Goal: Find specific page/section: Find specific page/section

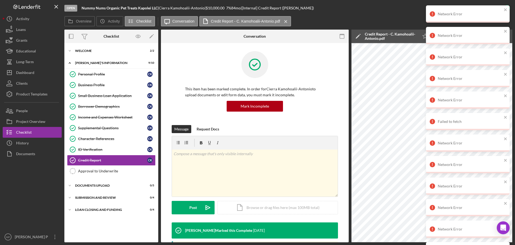
scroll to position [81, 0]
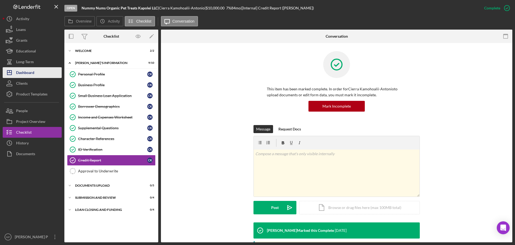
click at [30, 73] on div "Dashboard" at bounding box center [25, 73] width 18 height 12
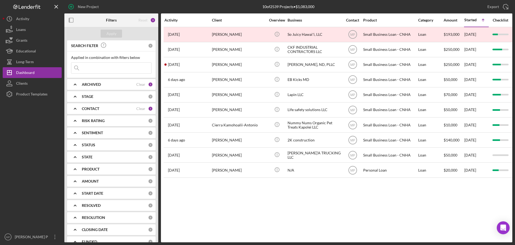
click at [75, 110] on icon "Icon/Expander" at bounding box center [74, 108] width 13 height 13
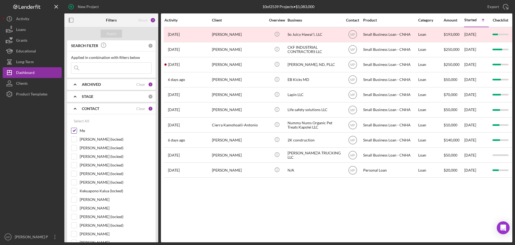
click at [73, 132] on input "Me" at bounding box center [73, 130] width 5 height 5
checkbox input "false"
click at [88, 109] on b "CONTACT" at bounding box center [90, 108] width 17 height 4
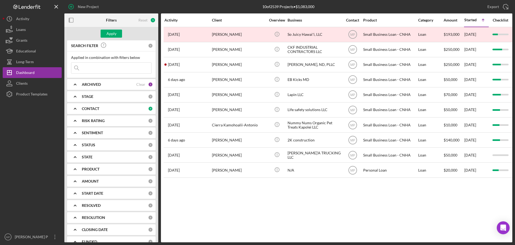
click at [76, 84] on polyline at bounding box center [75, 84] width 2 height 1
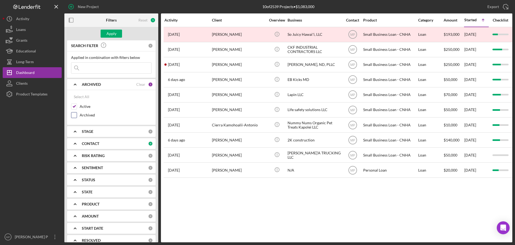
click at [73, 115] on input "Archived" at bounding box center [73, 114] width 5 height 5
checkbox input "true"
click at [98, 68] on input at bounding box center [111, 68] width 80 height 11
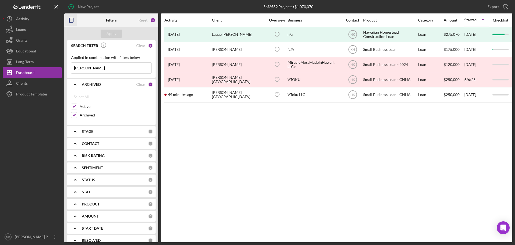
type input "kekahuna"
click at [71, 20] on icon "button" at bounding box center [71, 20] width 12 height 12
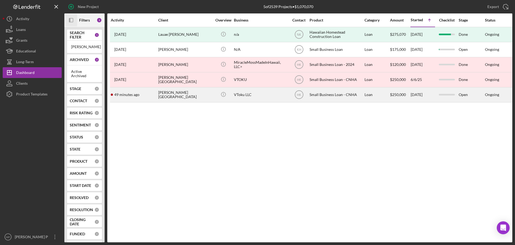
click at [193, 94] on div "Chelsey Kekahuna-Kalaukoa" at bounding box center [185, 95] width 54 height 14
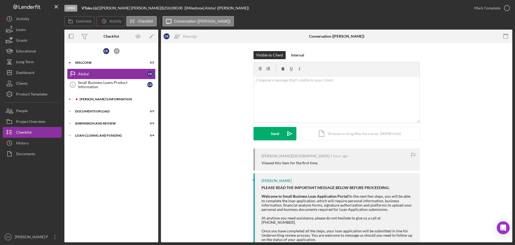
click at [89, 99] on div "[PERSON_NAME]'S INFORMATION" at bounding box center [116, 98] width 72 height 3
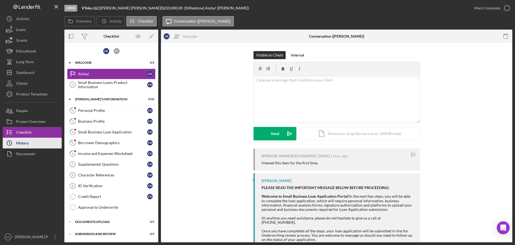
click at [25, 144] on div "History" at bounding box center [22, 143] width 13 height 12
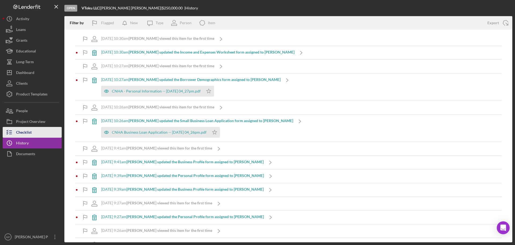
click at [38, 132] on button "Checklist" at bounding box center [32, 132] width 59 height 11
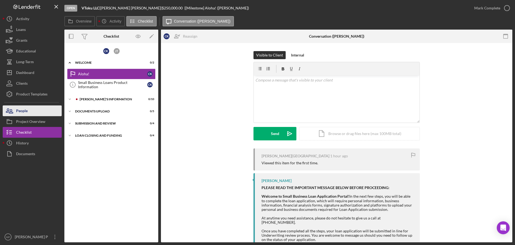
click at [22, 111] on div "People" at bounding box center [22, 111] width 12 height 12
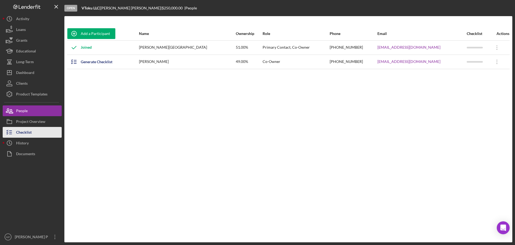
click at [32, 133] on button "Checklist" at bounding box center [32, 132] width 59 height 11
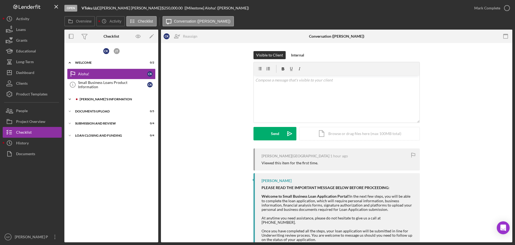
click at [91, 97] on div "[PERSON_NAME]'S INFORMATION" at bounding box center [116, 98] width 72 height 3
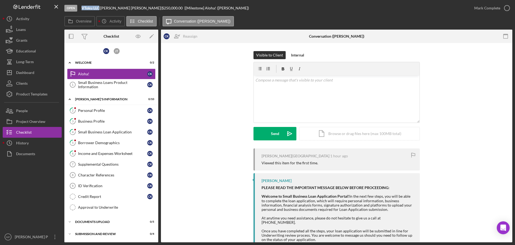
drag, startPoint x: 99, startPoint y: 8, endPoint x: 81, endPoint y: 9, distance: 18.0
click at [81, 9] on div "Open VToku LLC | Chelsey Kekahuna-Kalaukoa | $250,000.00 | [Milestone] Aloha! (…" at bounding box center [266, 8] width 405 height 16
copy b "VToku LLC"
click at [116, 52] on div "J T" at bounding box center [117, 51] width 6 height 6
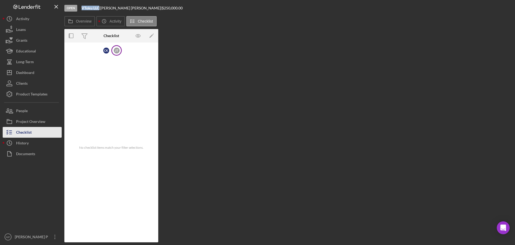
click at [38, 134] on button "Checklist" at bounding box center [32, 132] width 59 height 11
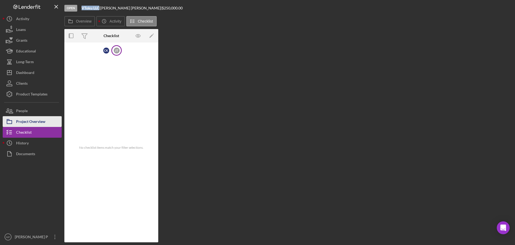
click at [25, 121] on div "Project Overview" at bounding box center [30, 122] width 29 height 12
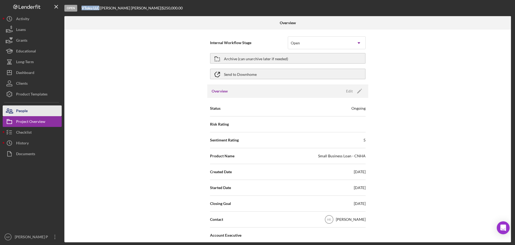
click at [25, 110] on div "People" at bounding box center [22, 111] width 12 height 12
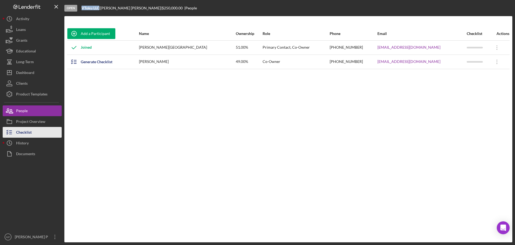
click at [31, 132] on div "Checklist" at bounding box center [24, 133] width 16 height 12
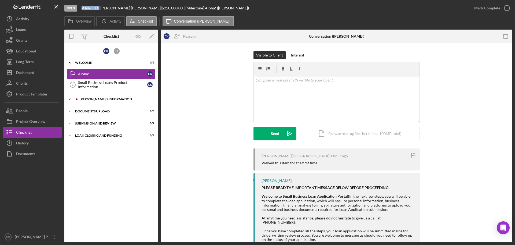
click at [110, 98] on div "[PERSON_NAME]'S INFORMATION" at bounding box center [116, 98] width 72 height 3
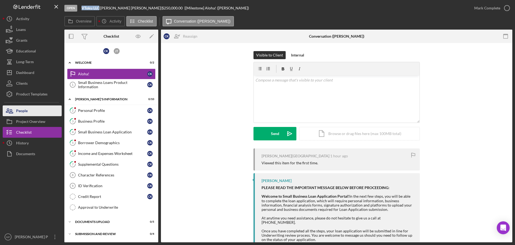
click at [30, 111] on button "People" at bounding box center [32, 110] width 59 height 11
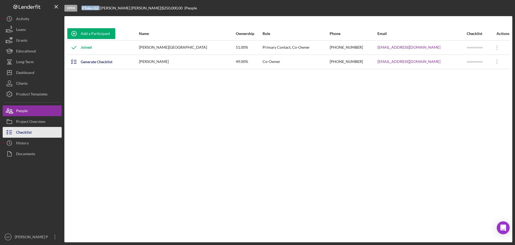
click at [26, 134] on div "Checklist" at bounding box center [24, 133] width 16 height 12
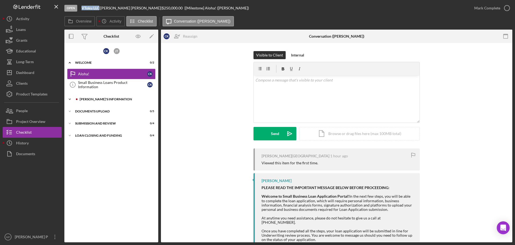
click at [106, 97] on div "Icon/Expander BORROWER'S INFORMATION 0 / 10" at bounding box center [111, 99] width 94 height 11
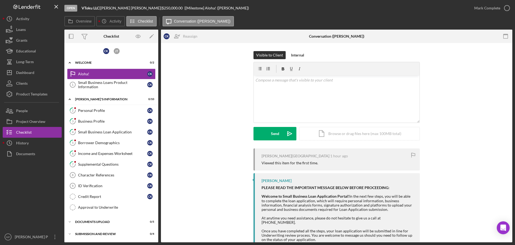
click at [238, 7] on div "Open VToku LLC | Chelsey Kekahuna-Kalaukoa | $250,000.00 | [Milestone] Aloha! (…" at bounding box center [266, 8] width 405 height 16
